Goal: Task Accomplishment & Management: Manage account settings

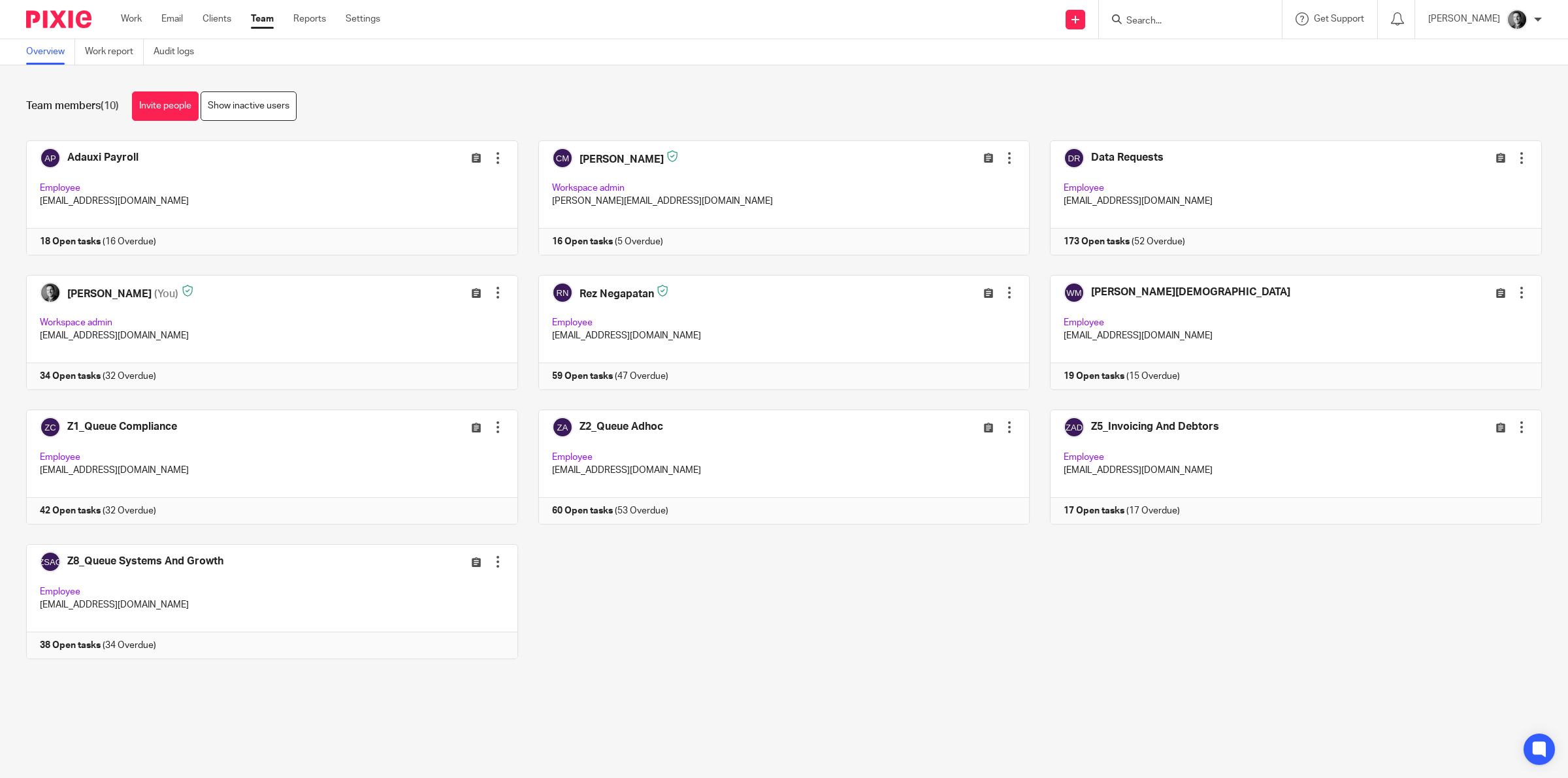
click at [1174, 17] on input "Search" at bounding box center [1184, 21] width 118 height 12
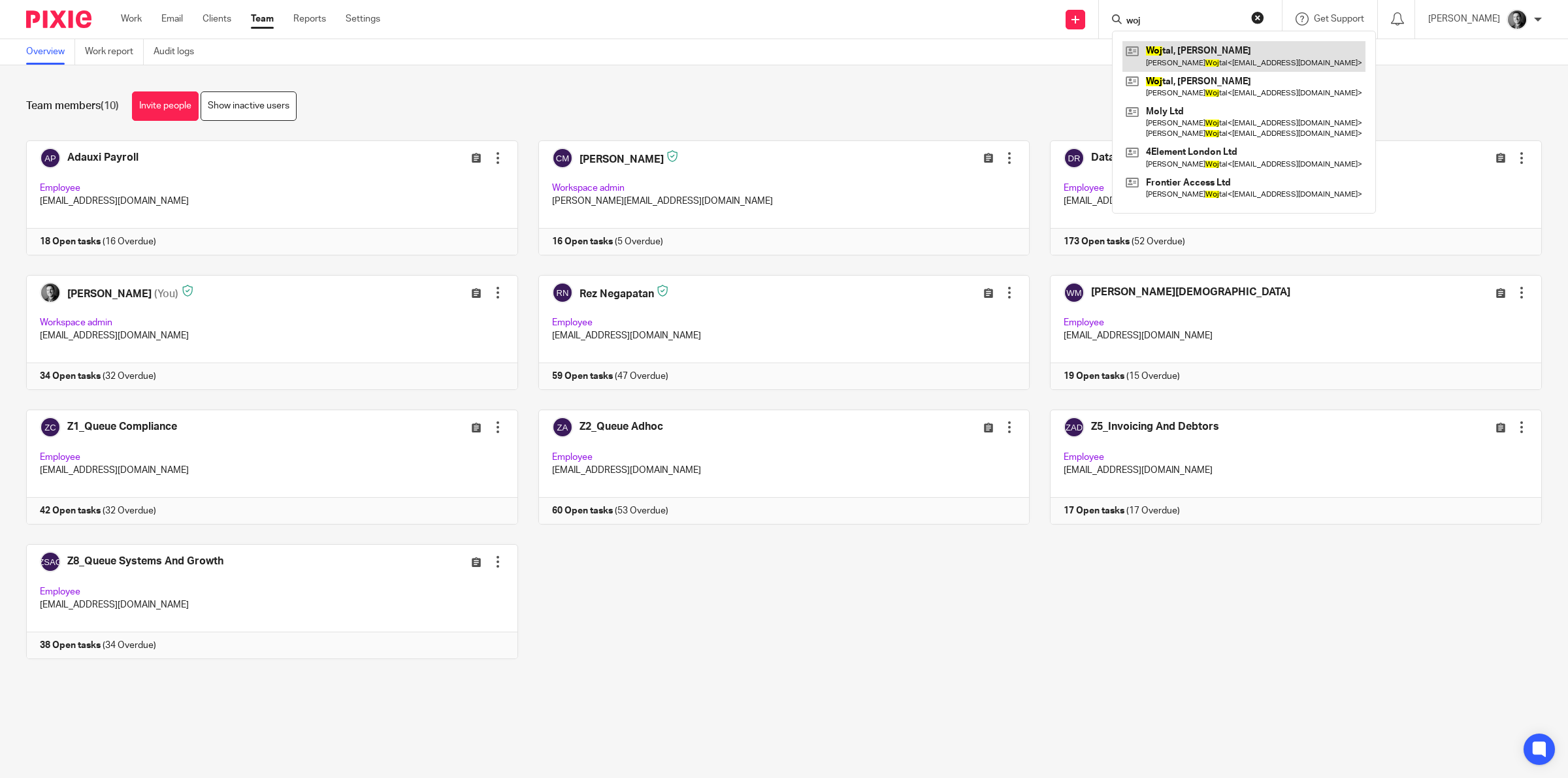
type input "woj"
click at [1184, 56] on link at bounding box center [1244, 55] width 243 height 30
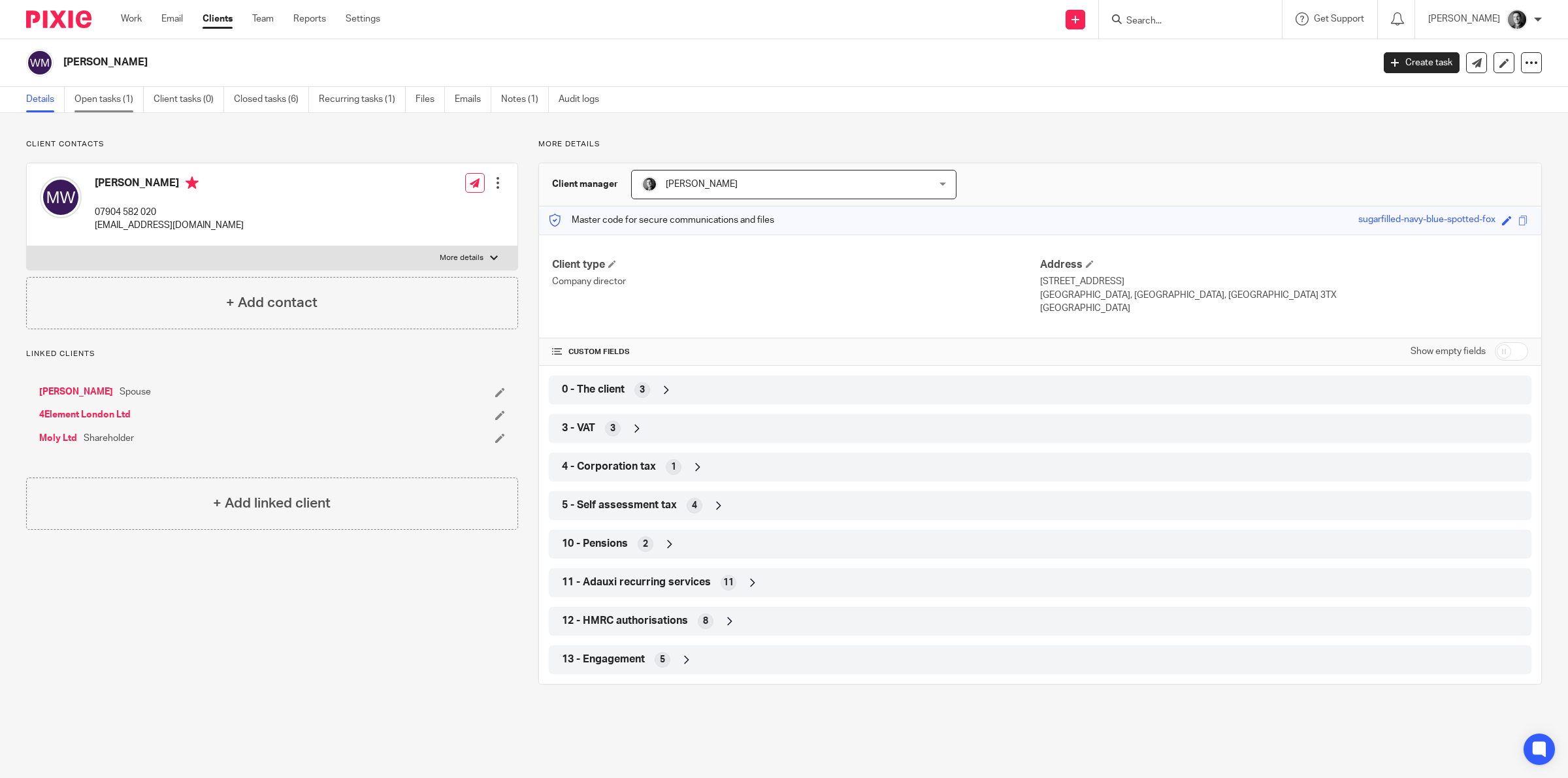
click at [111, 94] on link "Open tasks (1)" at bounding box center [109, 100] width 69 height 25
click at [110, 94] on link "Open tasks (1)" at bounding box center [109, 100] width 69 height 25
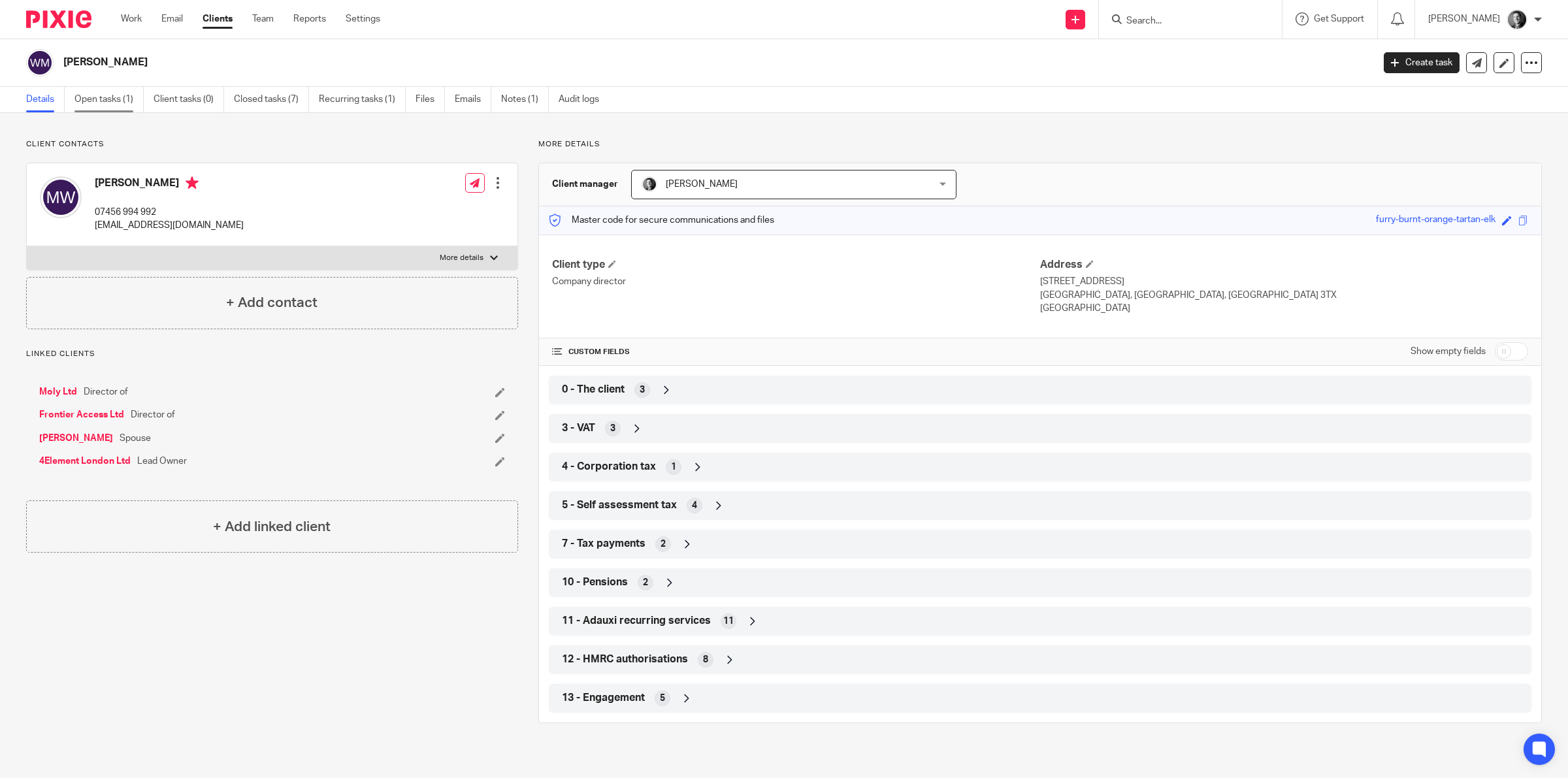
click at [121, 99] on link "Open tasks (1)" at bounding box center [109, 100] width 69 height 25
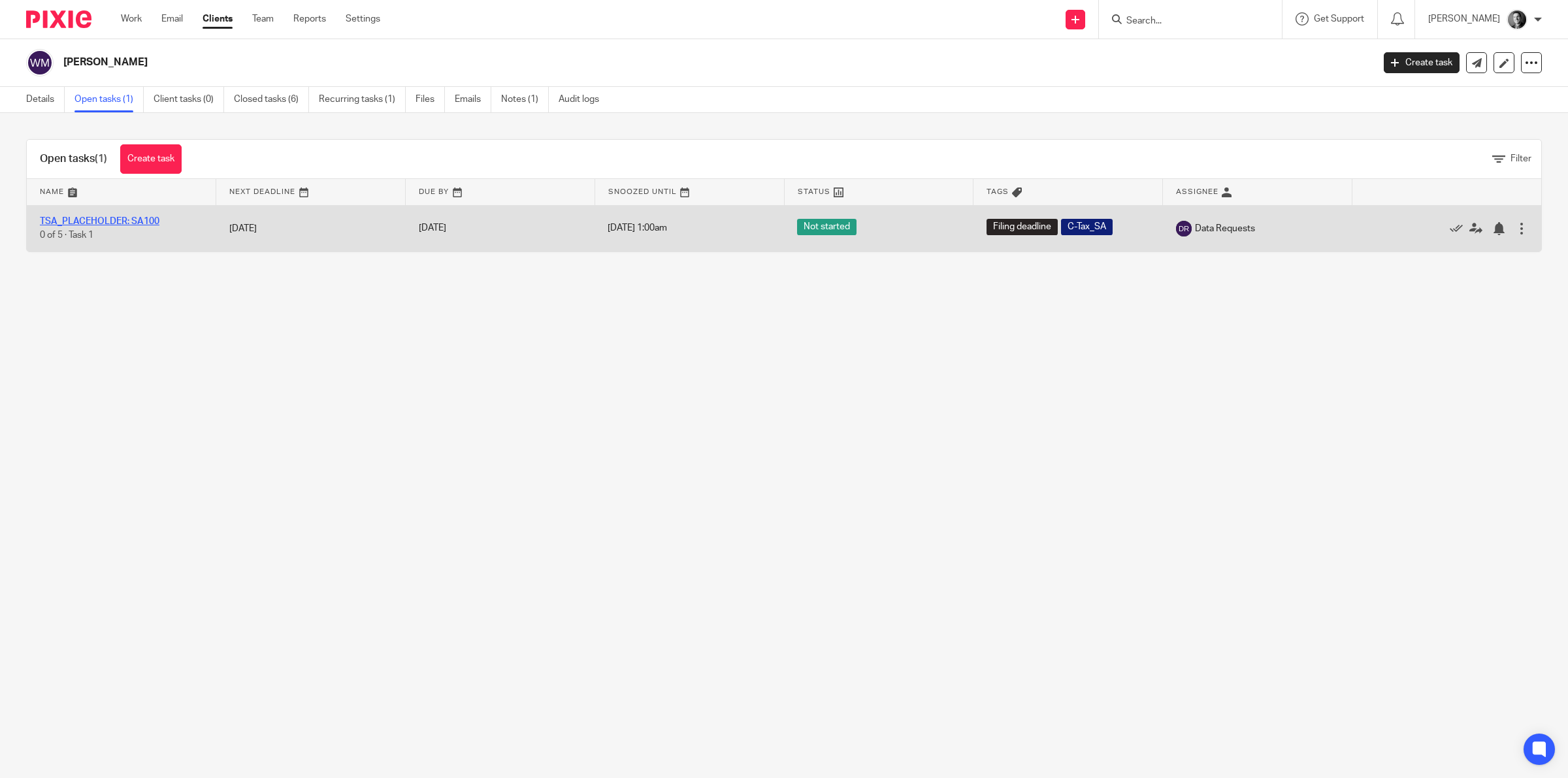
click at [137, 221] on link "TSA_PLACEHOLDER: SA100" at bounding box center [100, 222] width 120 height 9
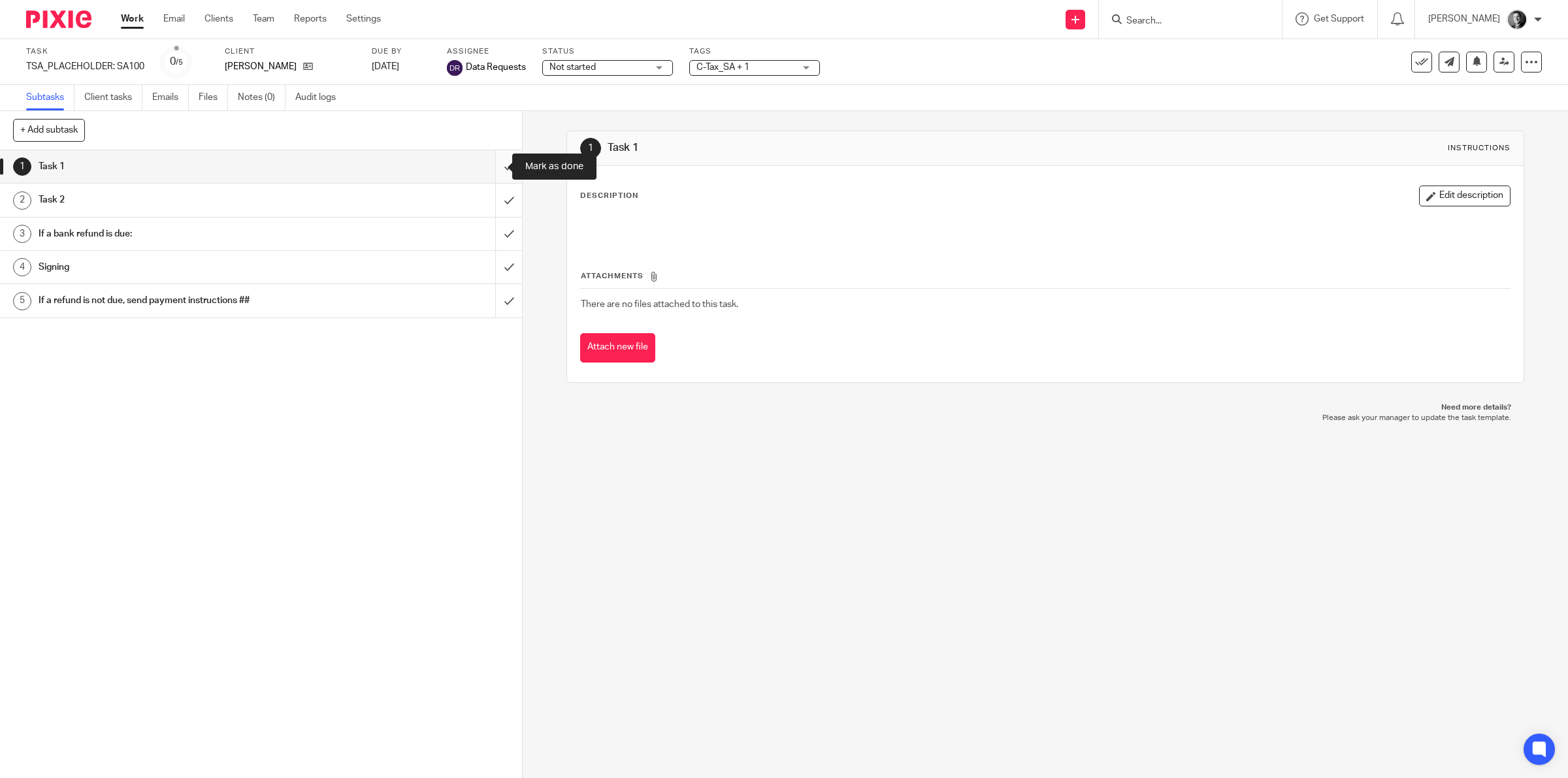
click at [487, 168] on input "submit" at bounding box center [260, 167] width 522 height 33
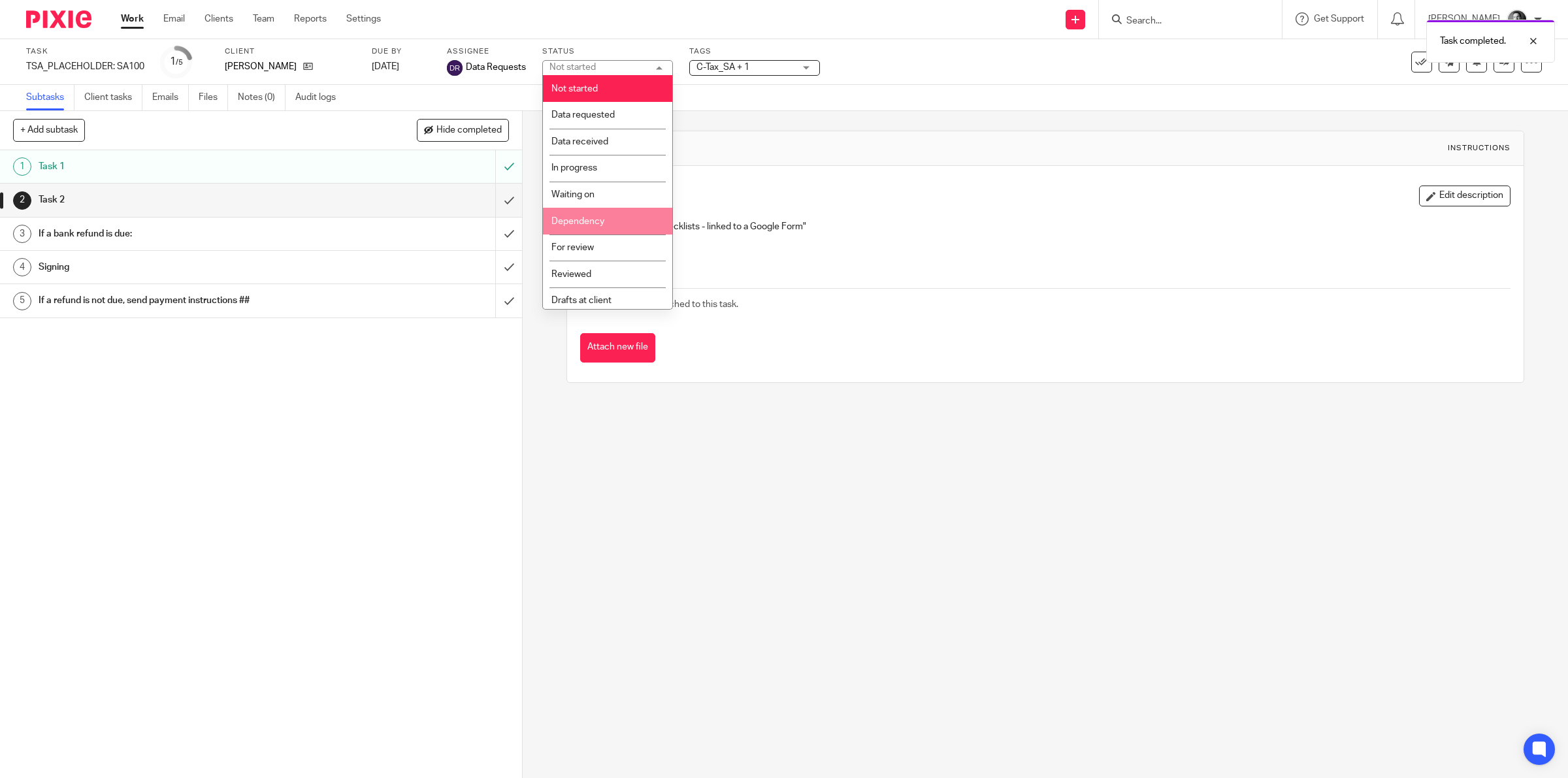
scroll to position [30, 0]
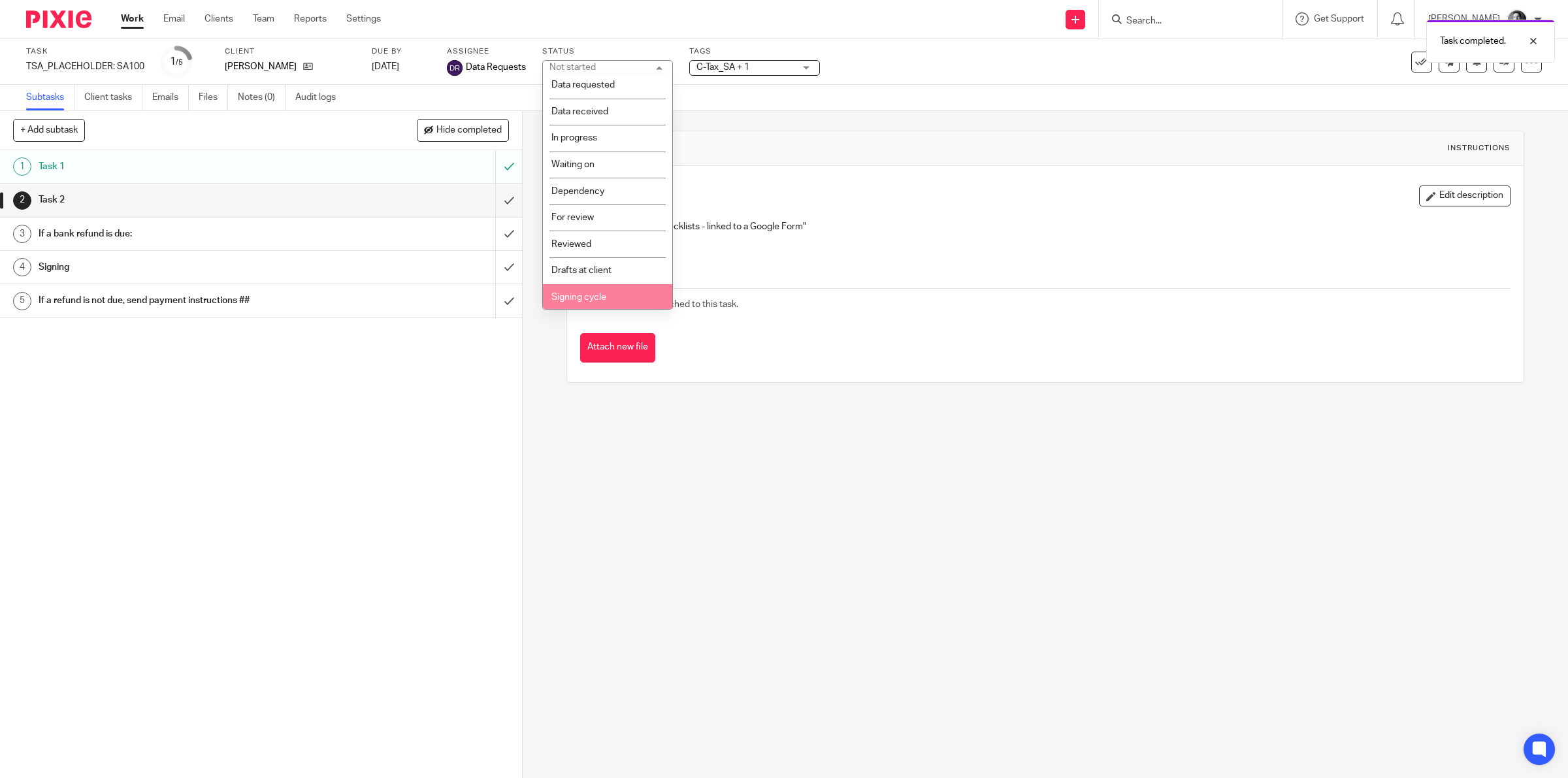
click at [586, 288] on li "Signing cycle" at bounding box center [607, 298] width 130 height 27
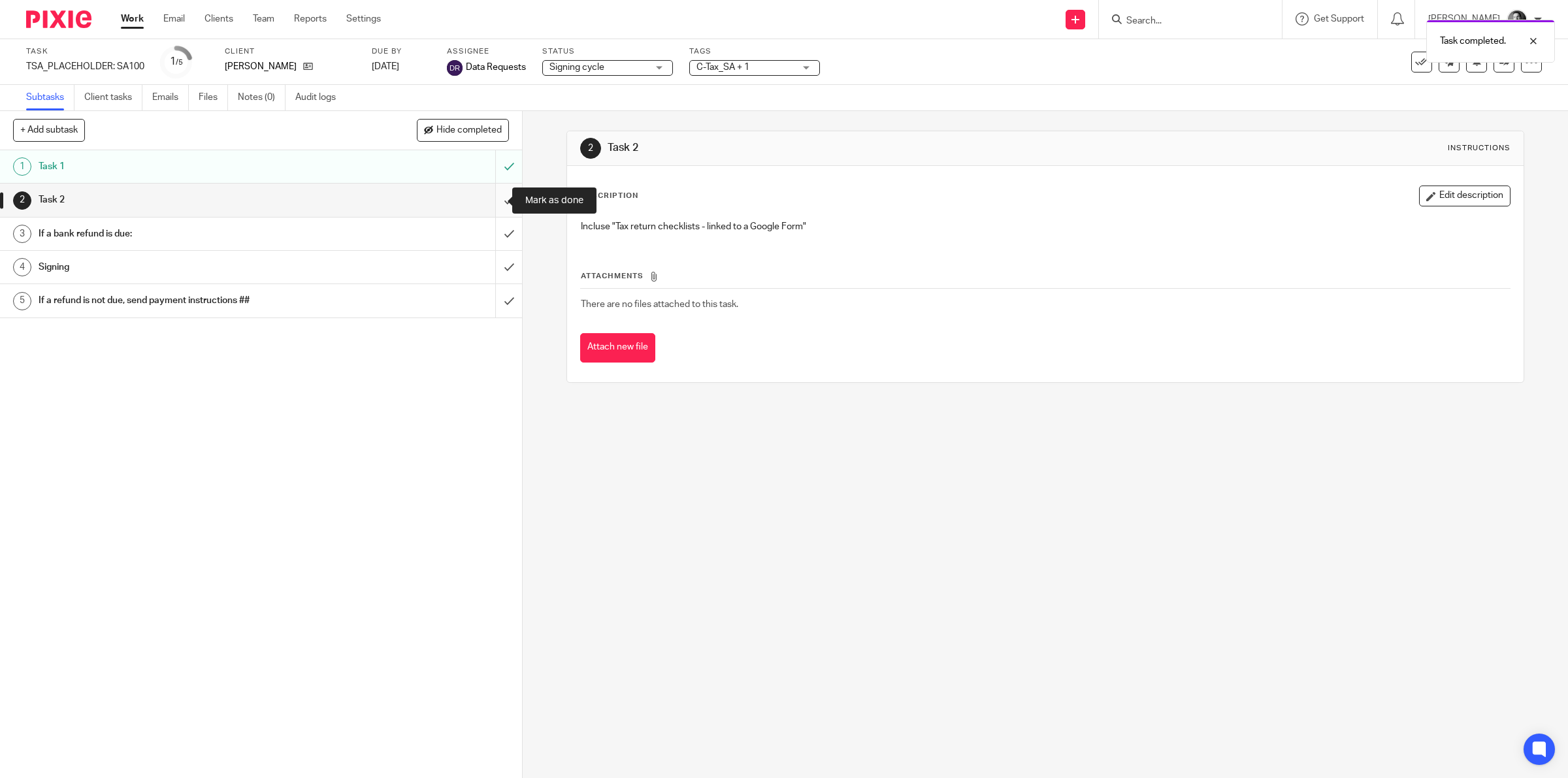
click at [488, 195] on input "submit" at bounding box center [260, 200] width 522 height 33
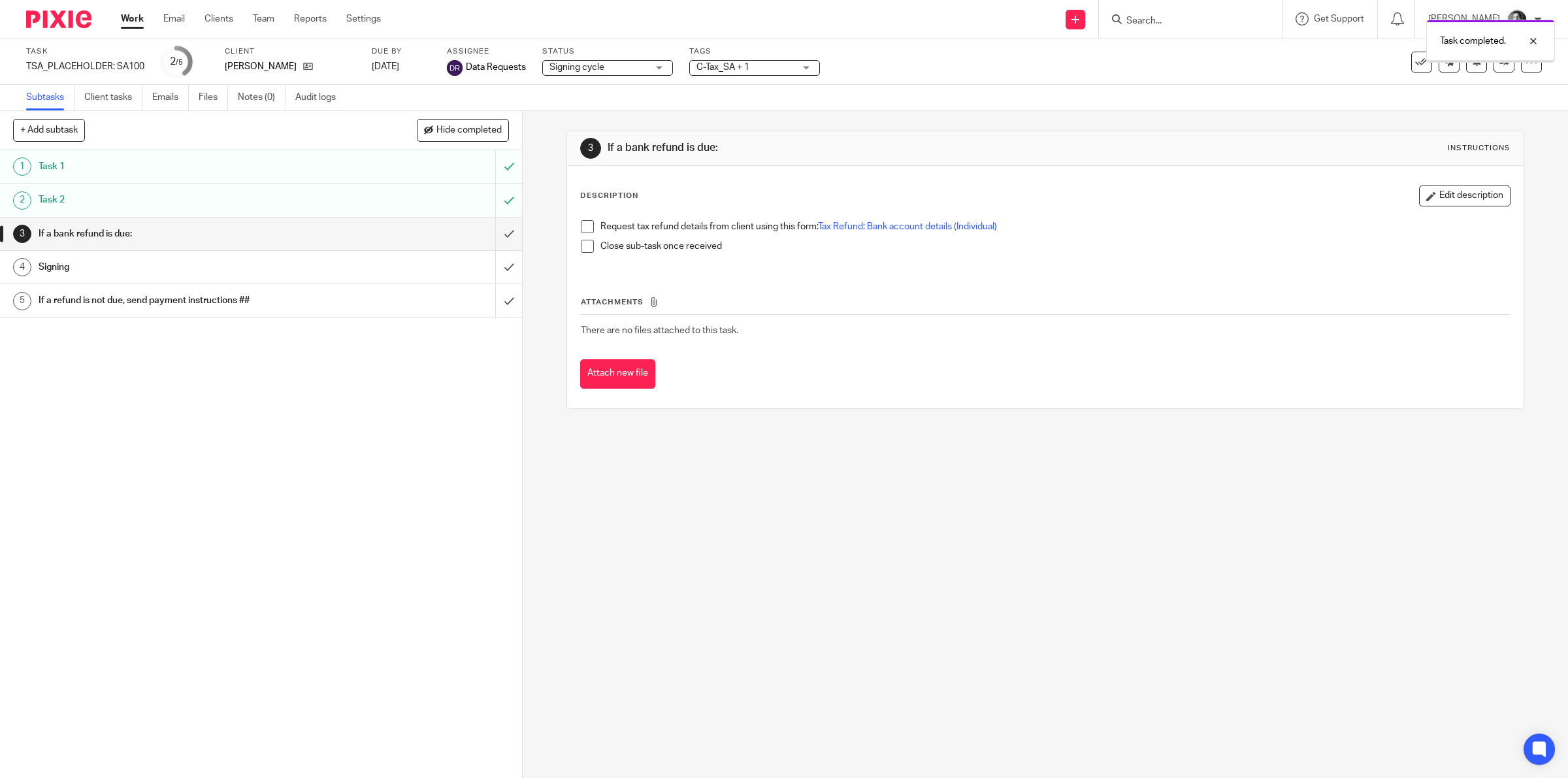
click at [491, 228] on input "submit" at bounding box center [260, 234] width 522 height 33
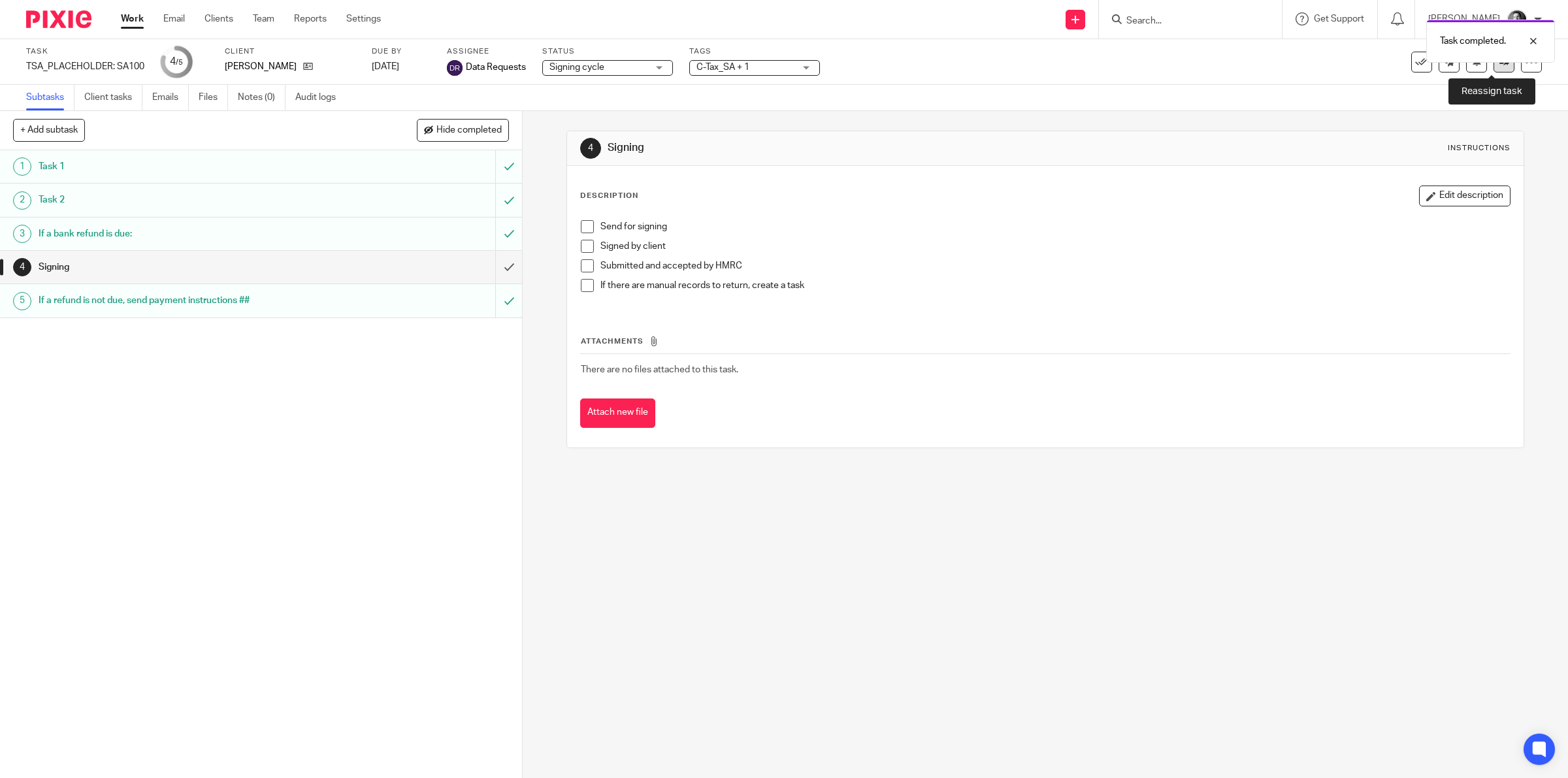
click at [1499, 64] on icon at bounding box center [1504, 62] width 10 height 10
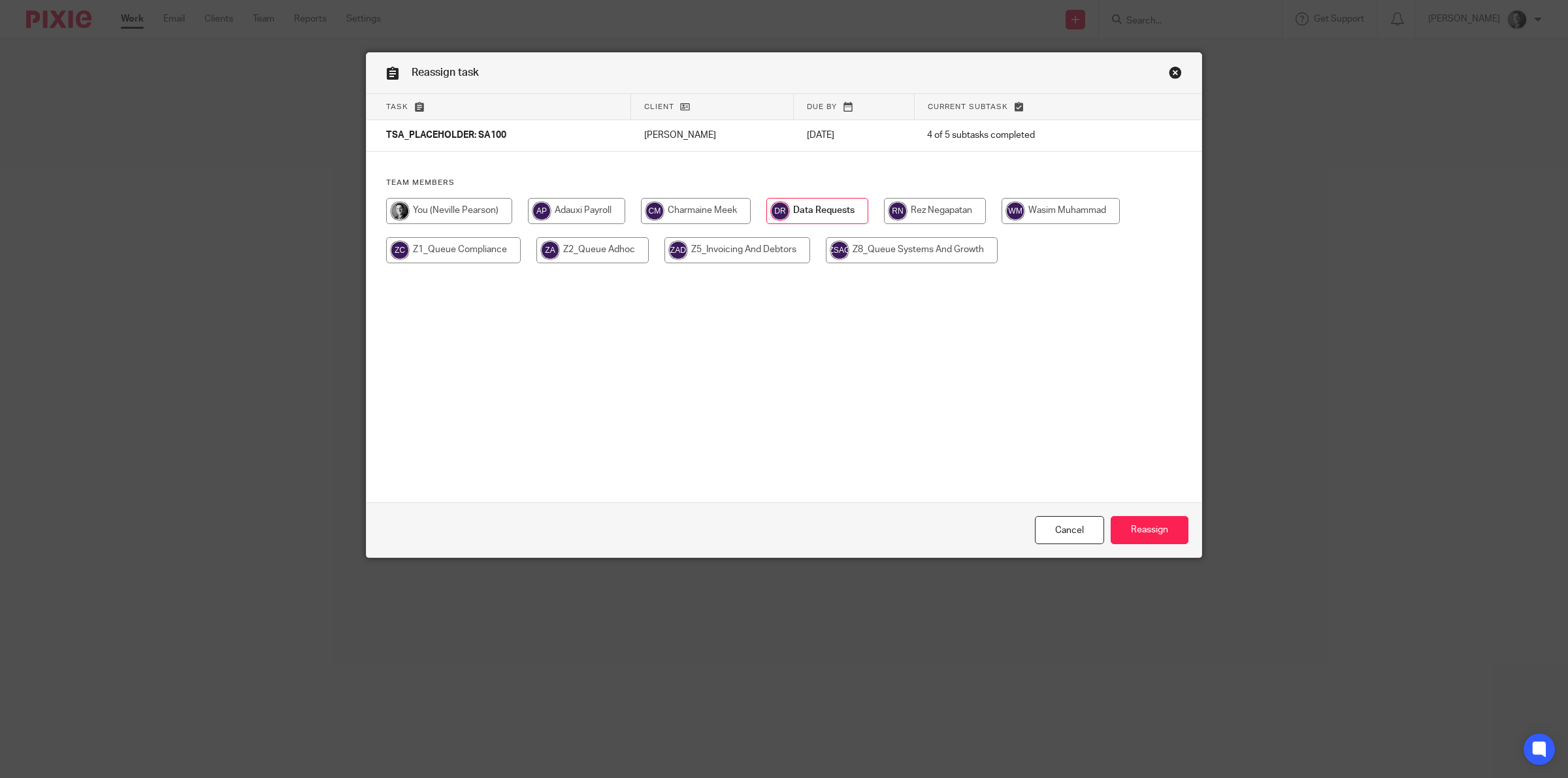
click at [694, 206] on input "radio" at bounding box center [695, 211] width 110 height 26
radio input "true"
click at [1129, 528] on input "Reassign" at bounding box center [1150, 530] width 78 height 28
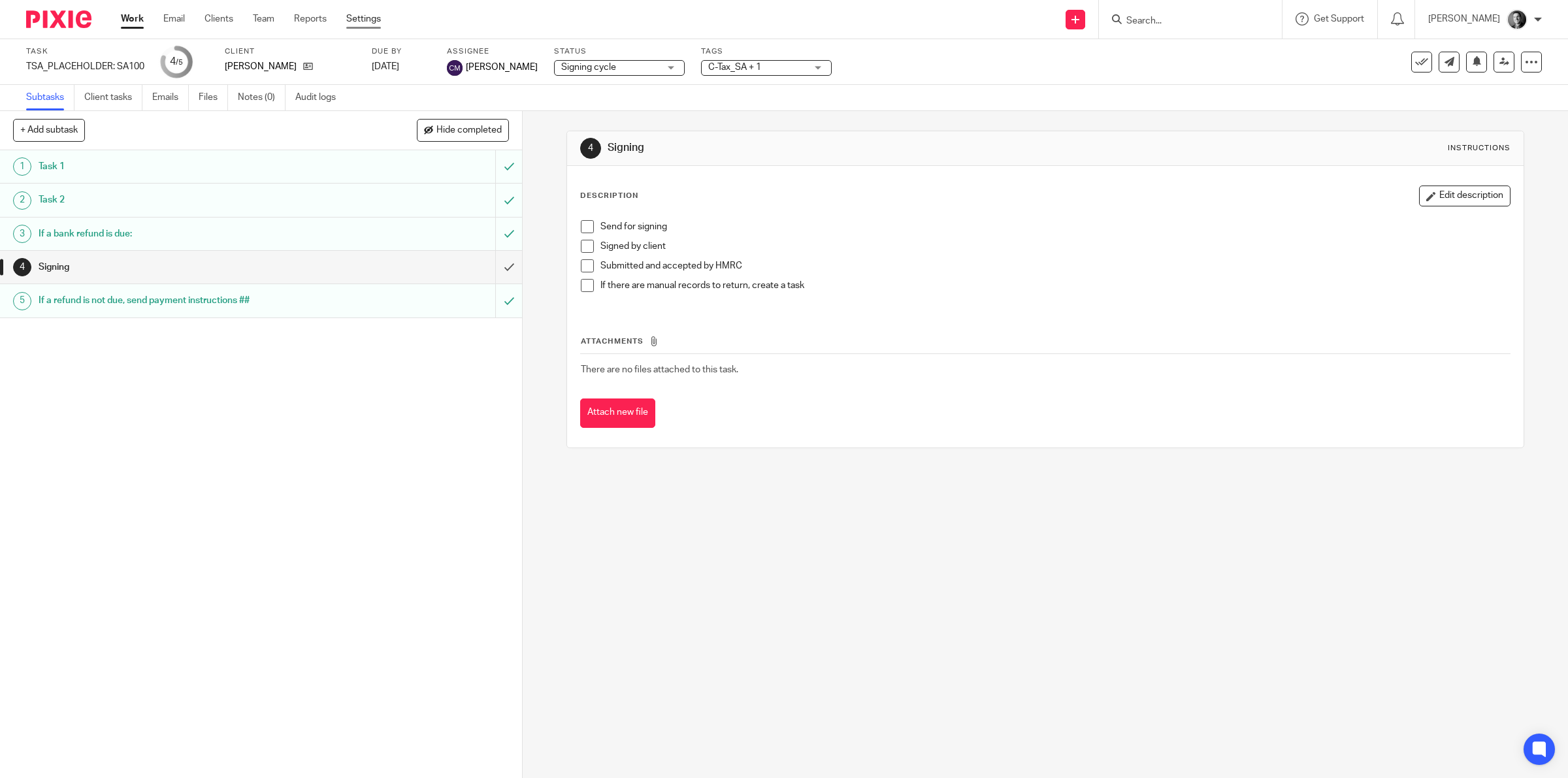
click at [360, 17] on link "Settings" at bounding box center [364, 19] width 34 height 13
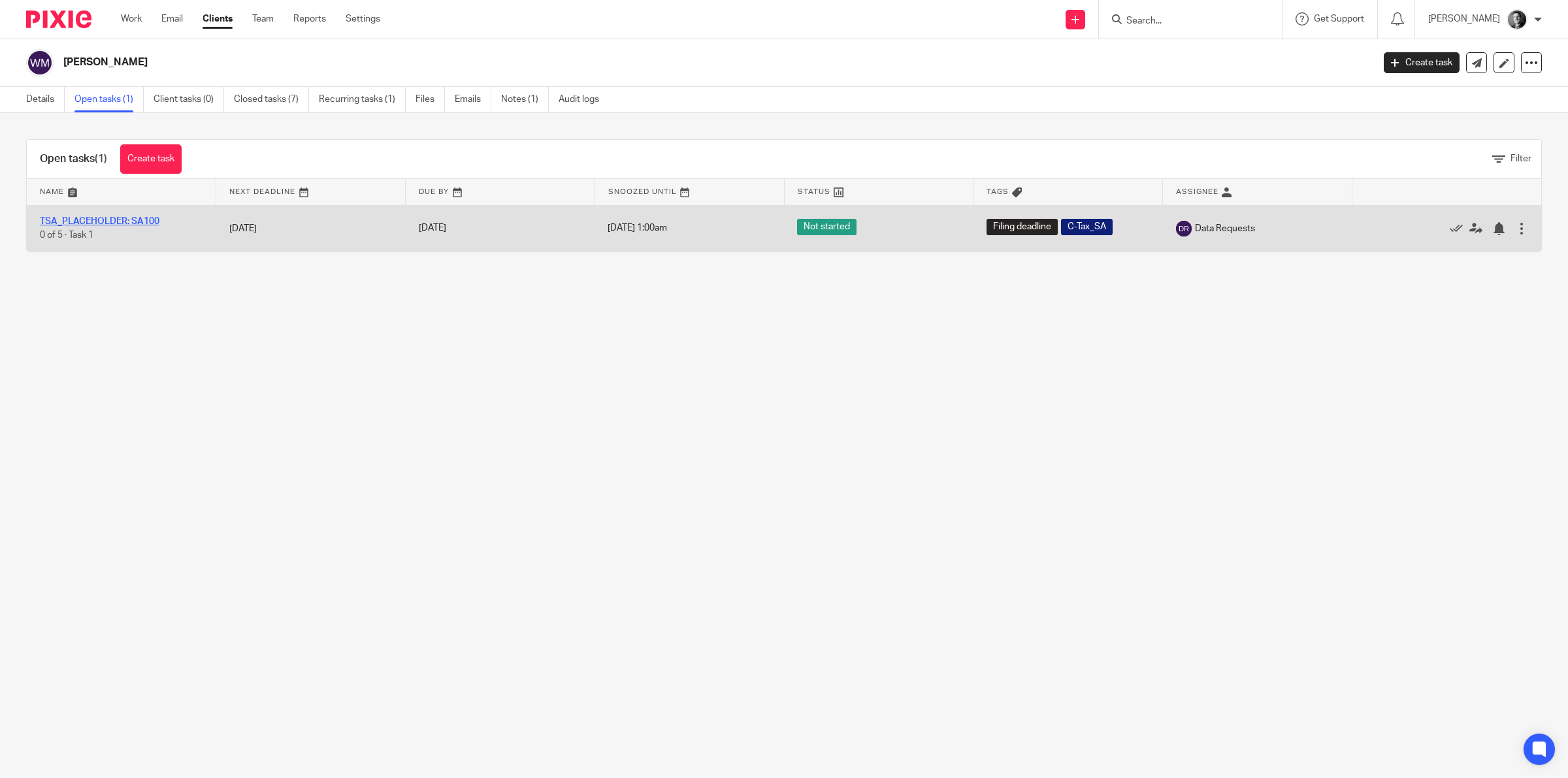
click at [102, 219] on link "TSA_PLACEHOLDER: SA100" at bounding box center [100, 222] width 120 height 9
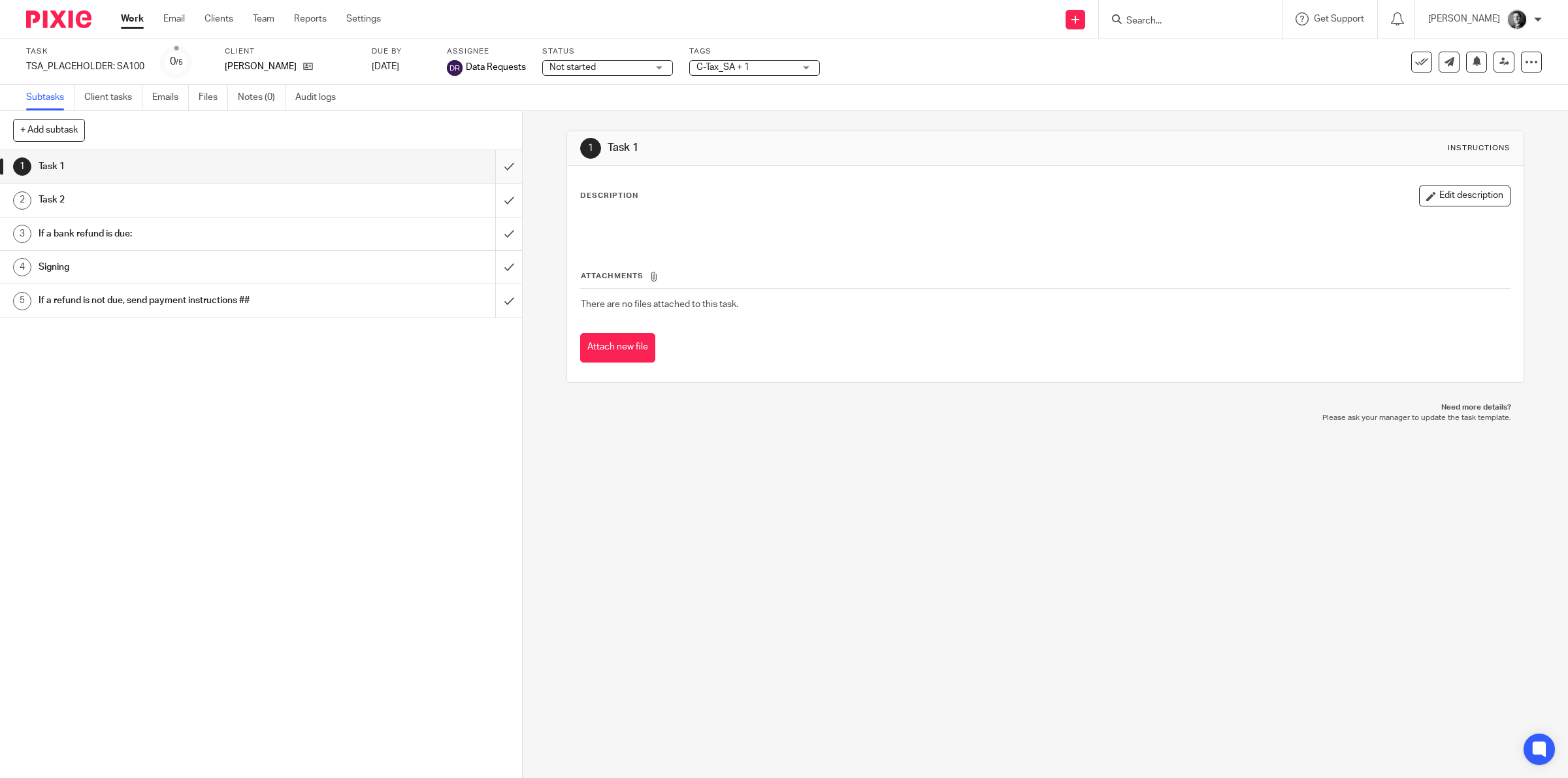
click at [486, 164] on input "submit" at bounding box center [260, 167] width 522 height 33
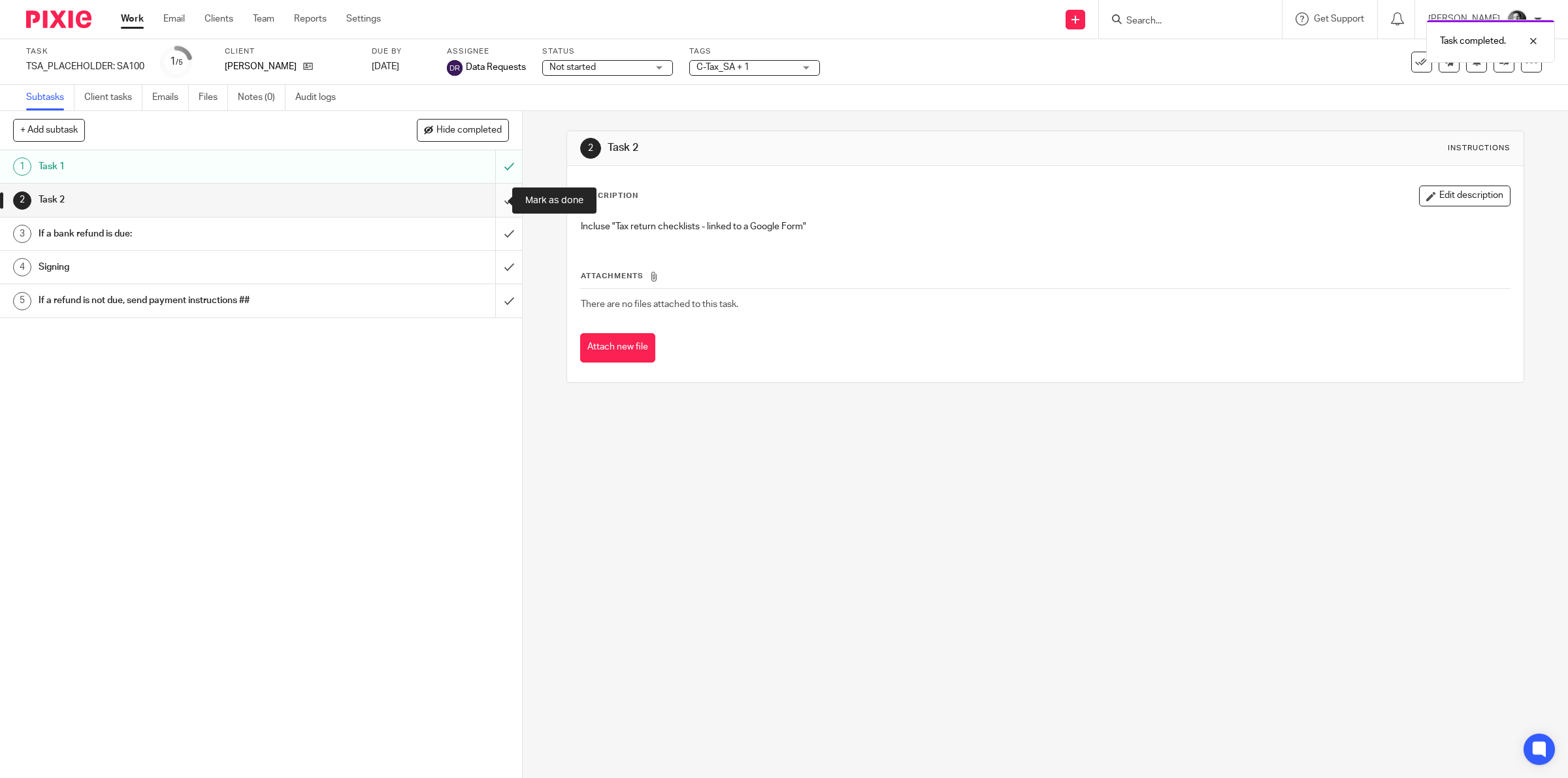
click at [487, 206] on input "submit" at bounding box center [260, 200] width 522 height 33
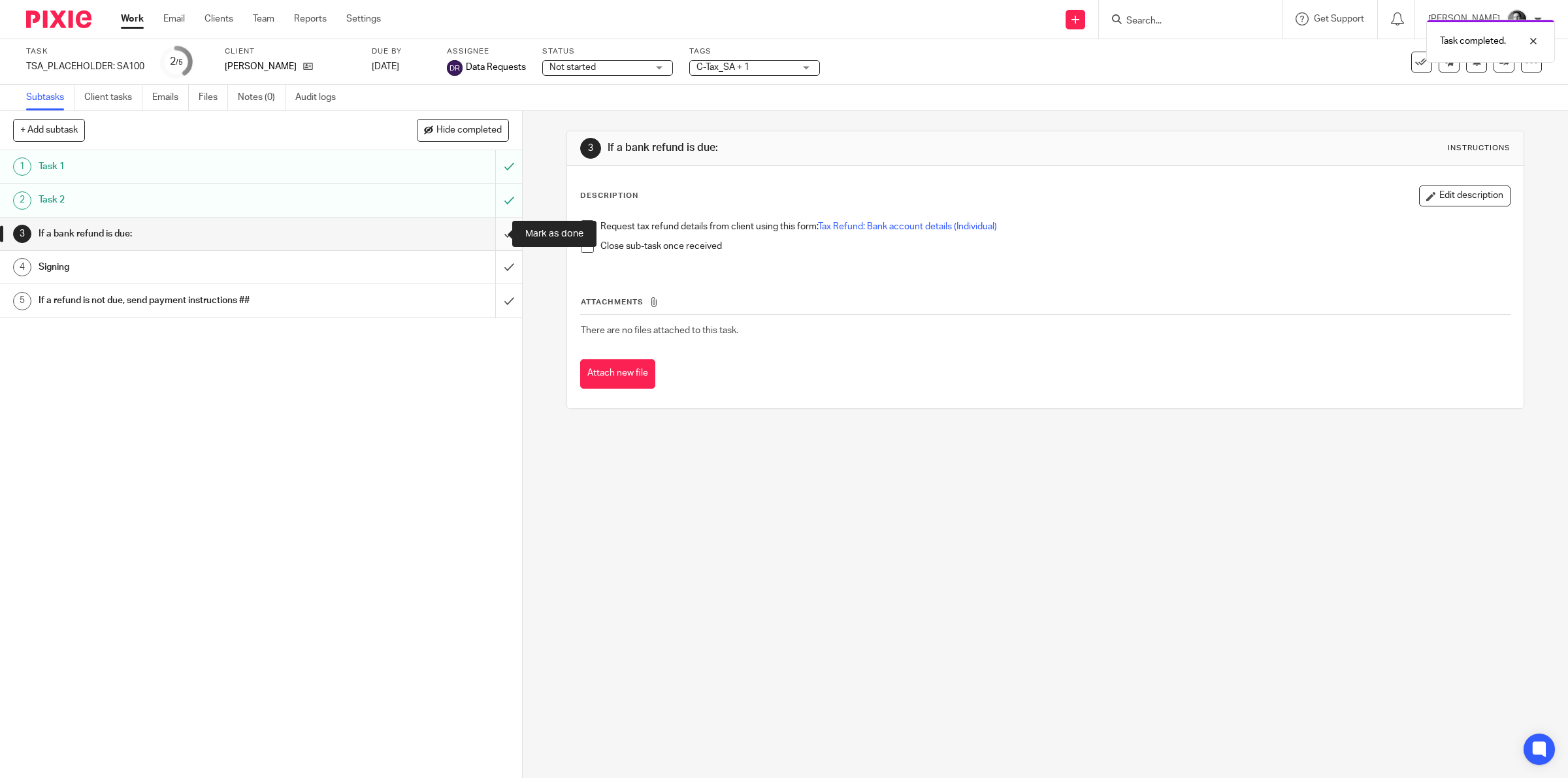
click at [490, 232] on input "submit" at bounding box center [260, 234] width 522 height 33
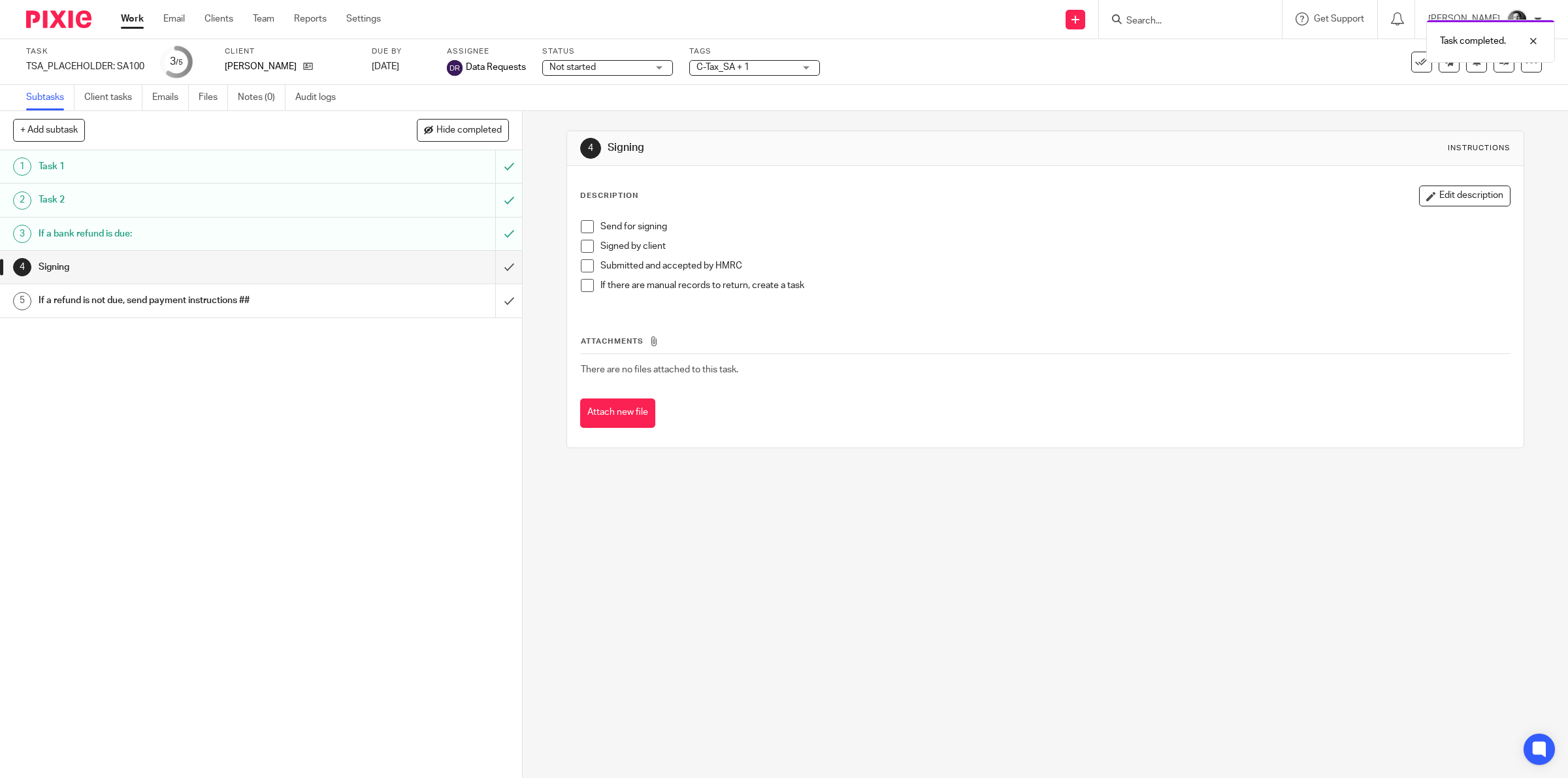
click at [654, 69] on div "Not started Not started" at bounding box center [608, 67] width 131 height 15
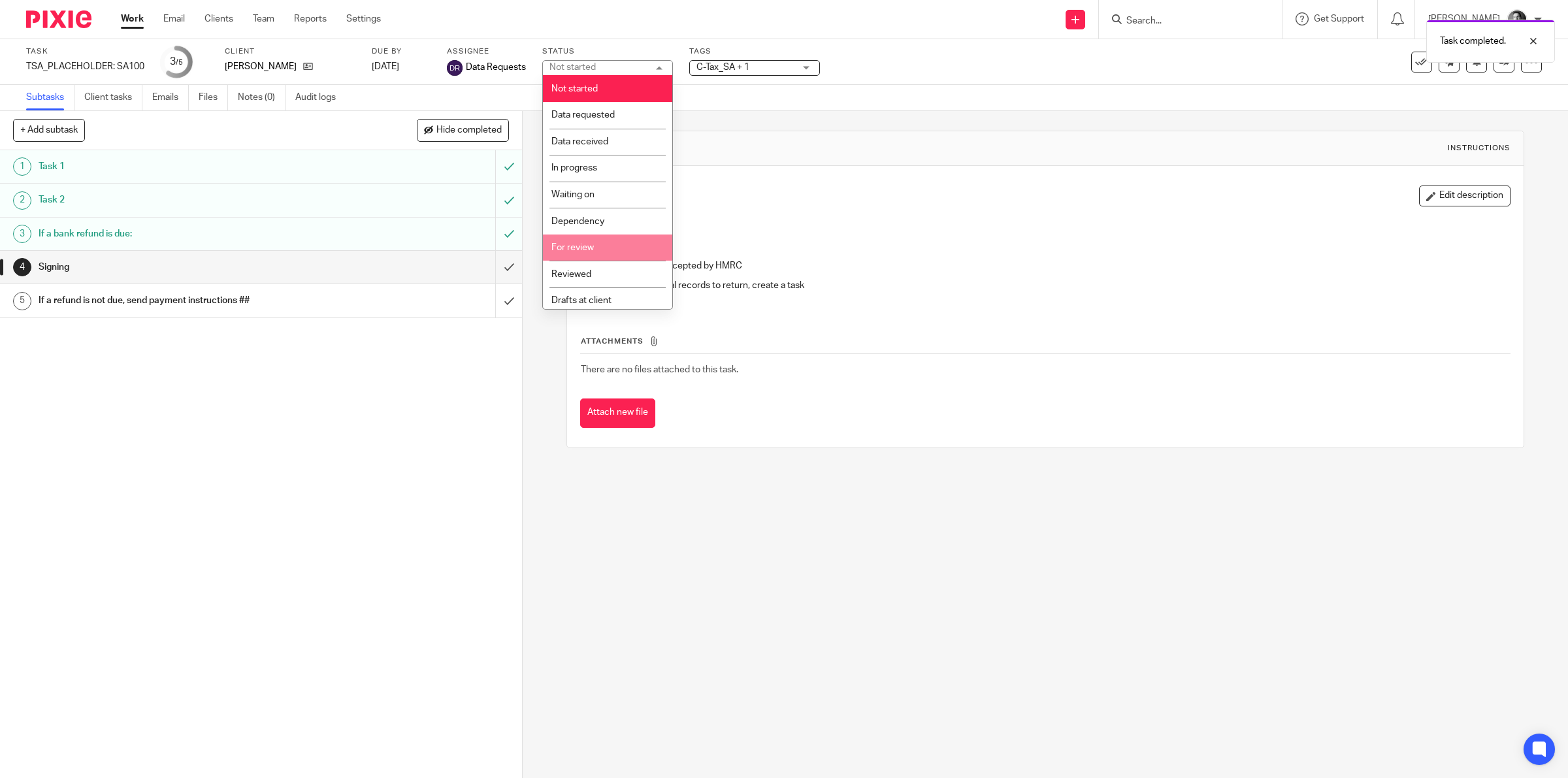
scroll to position [30, 0]
click at [615, 291] on li "Signing cycle" at bounding box center [607, 298] width 130 height 27
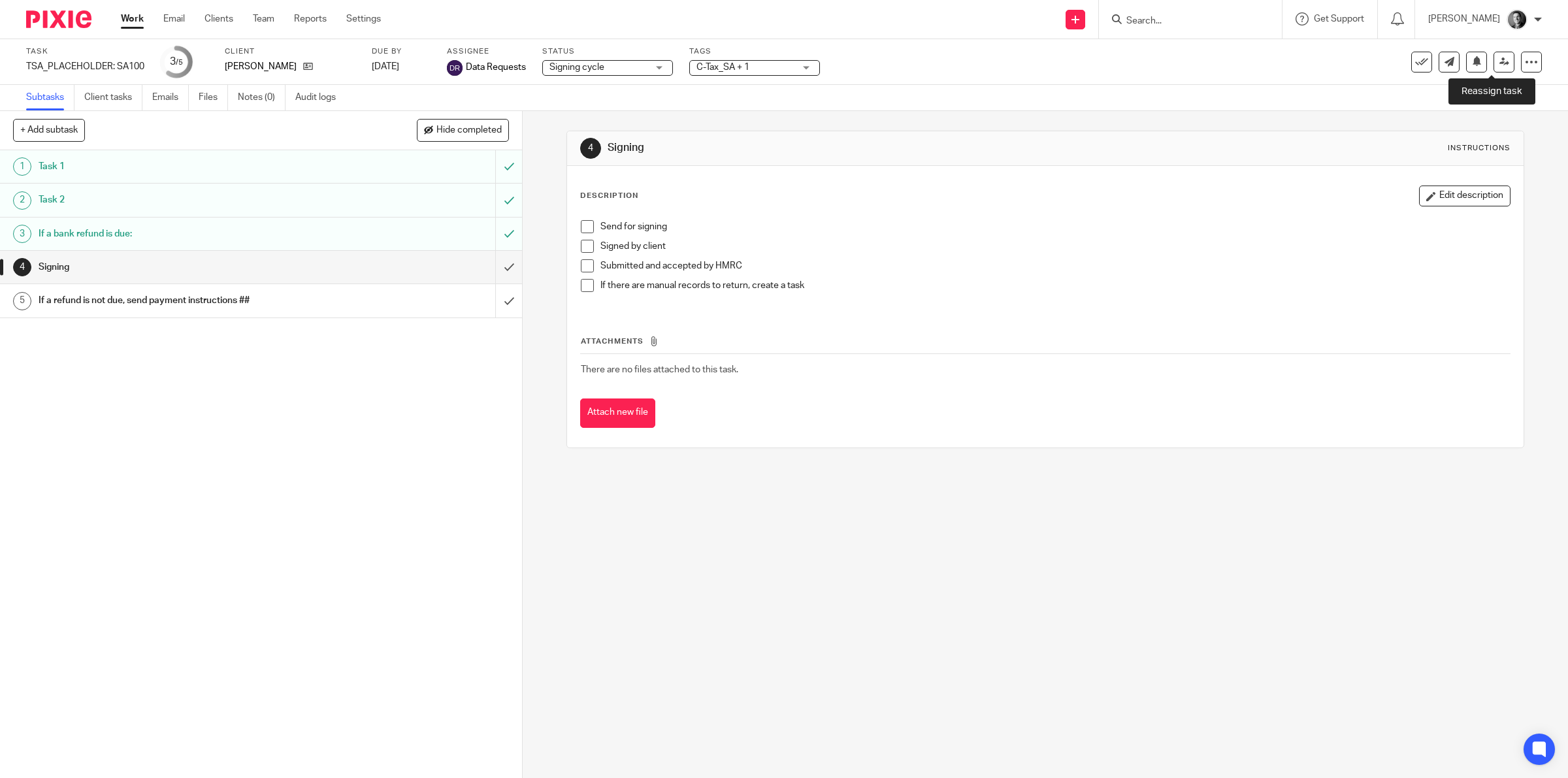
click at [1532, 43] on div "Task TSA_PLACEHOLDER: SA100 Save TSA_PLACEHOLDER: SA100 3 /5 Client [PERSON_NAM…" at bounding box center [784, 62] width 1568 height 45
click at [1499, 59] on icon at bounding box center [1504, 62] width 10 height 10
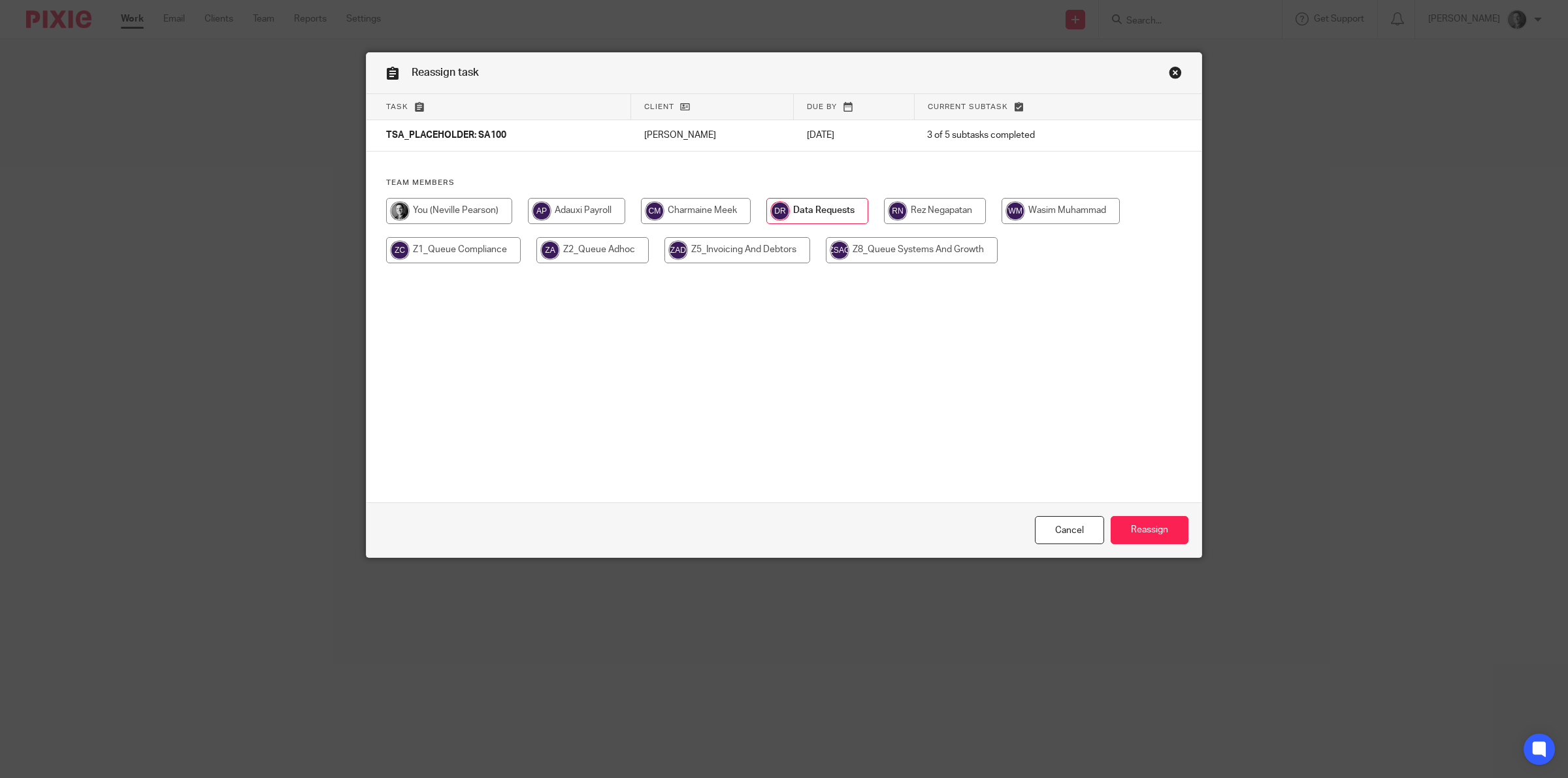
click at [714, 219] on input "radio" at bounding box center [695, 211] width 110 height 26
radio input "true"
click at [1119, 523] on input "Reassign" at bounding box center [1150, 530] width 78 height 28
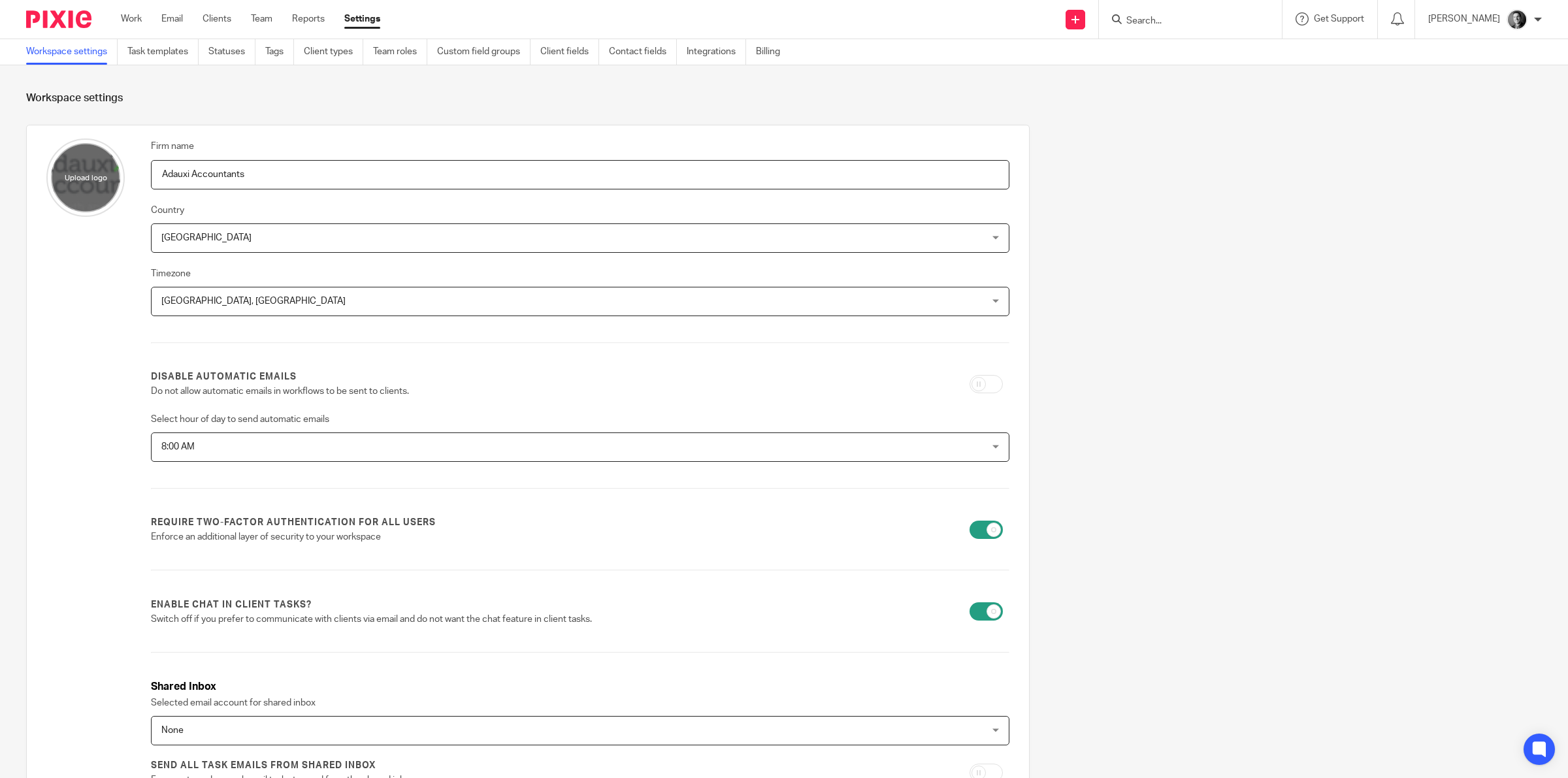
click at [1533, 24] on div "[PERSON_NAME]" at bounding box center [1485, 19] width 113 height 21
click at [1488, 69] on span "Email integration" at bounding box center [1500, 71] width 68 height 9
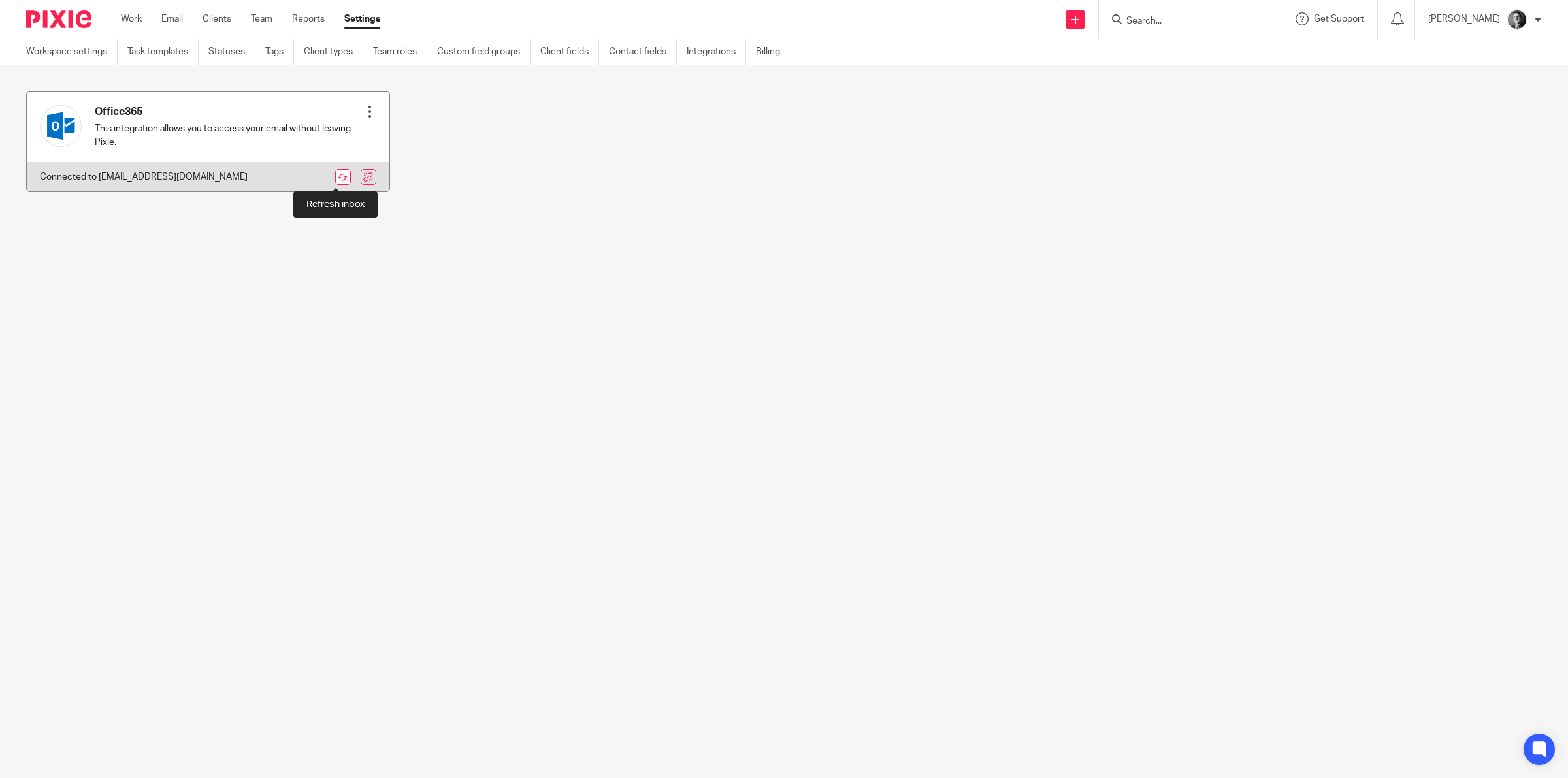
click at [335, 178] on link at bounding box center [342, 176] width 15 height 15
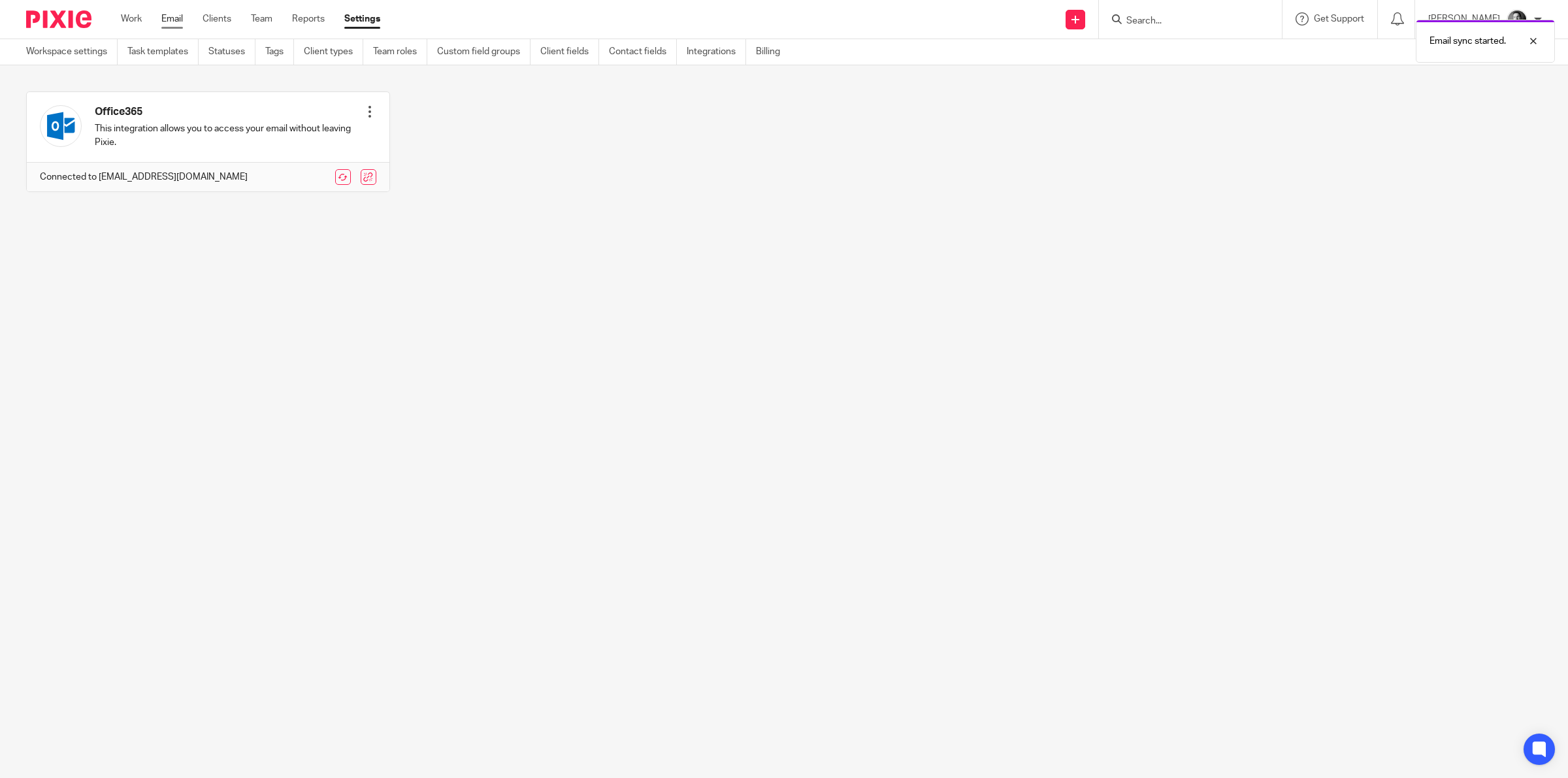
click at [175, 21] on link "Email" at bounding box center [172, 19] width 22 height 13
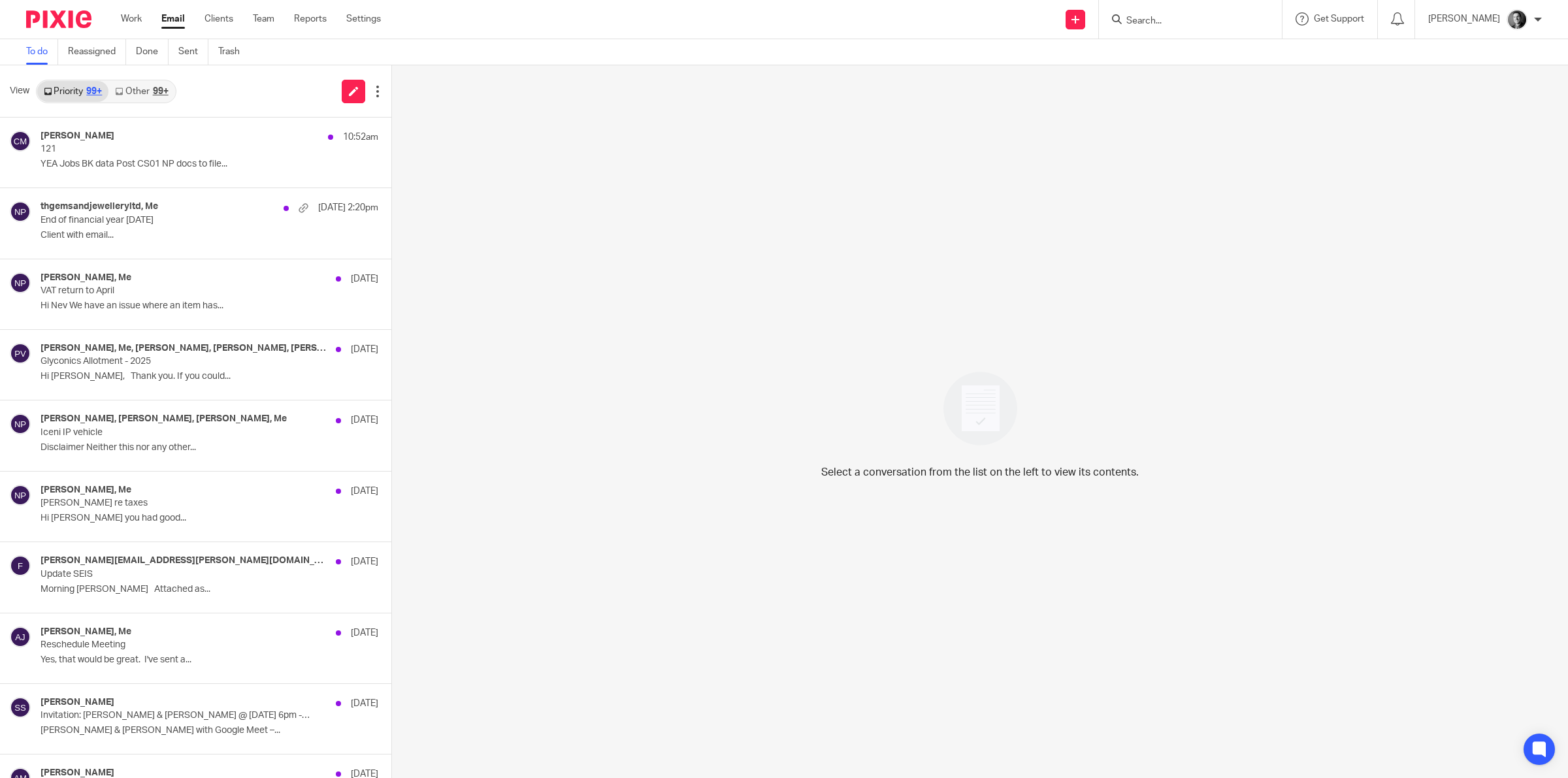
click at [157, 97] on link "Other 99+" at bounding box center [142, 91] width 66 height 21
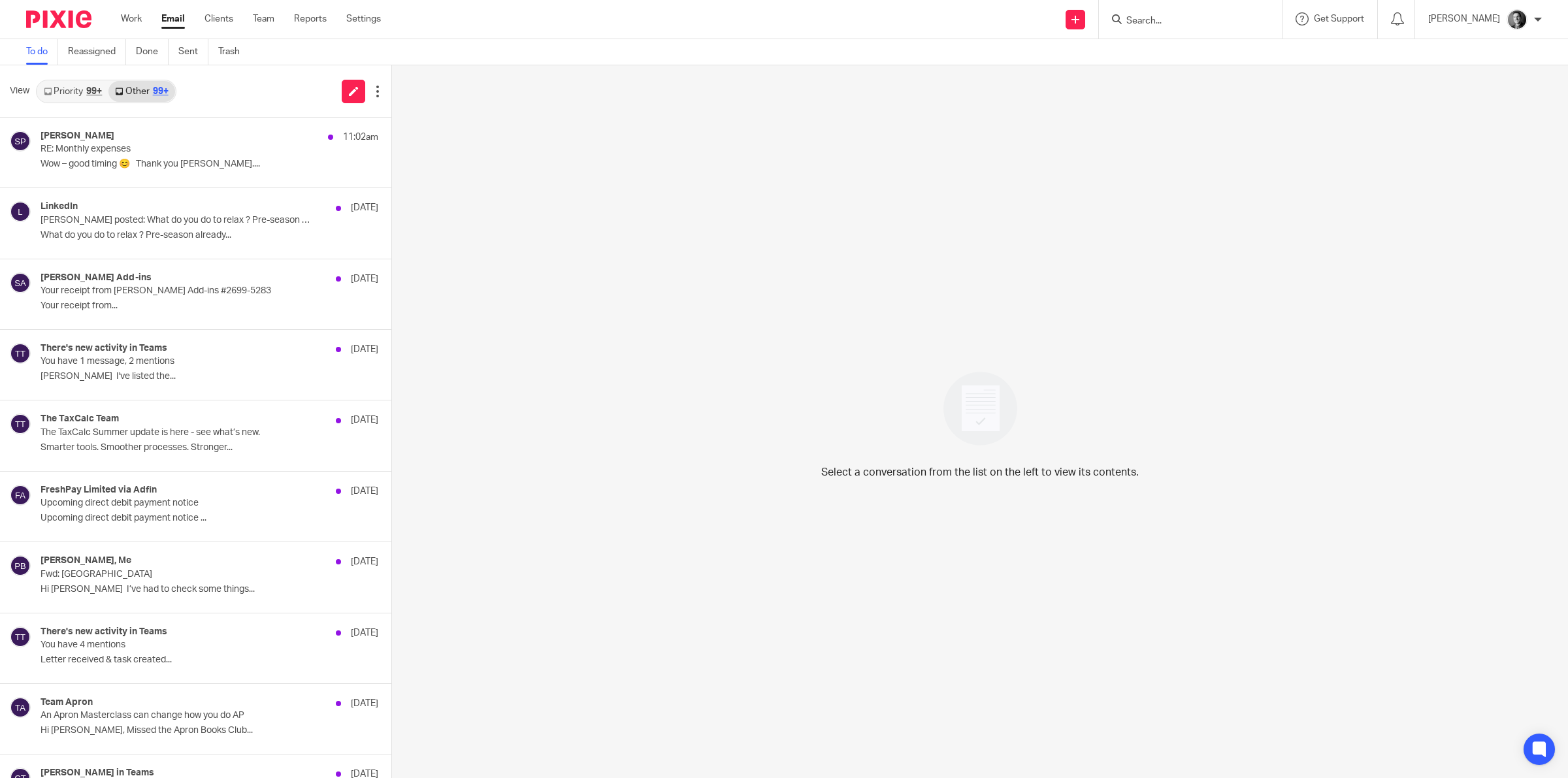
click at [79, 85] on link "Priority 99+" at bounding box center [73, 91] width 71 height 21
